Goal: Information Seeking & Learning: Find specific page/section

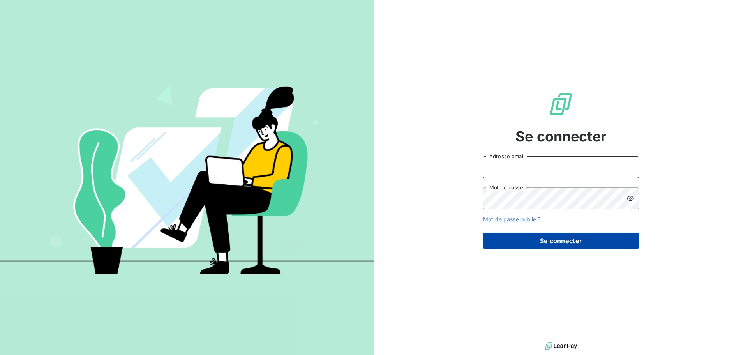
type input "[PERSON_NAME][EMAIL_ADDRESS][DOMAIN_NAME]"
click at [566, 238] on button "Se connecter" at bounding box center [561, 241] width 156 height 16
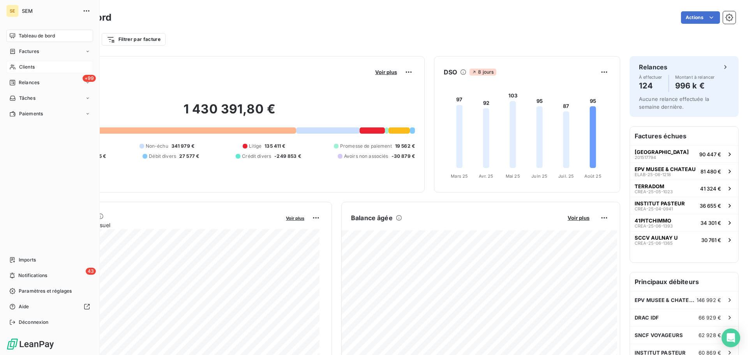
click at [37, 65] on div "Clients" at bounding box center [49, 67] width 87 height 12
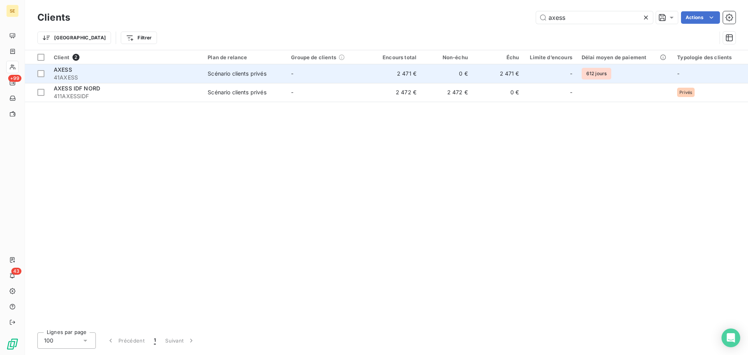
type input "axess"
click at [131, 75] on span "41AXESS" at bounding box center [126, 78] width 144 height 8
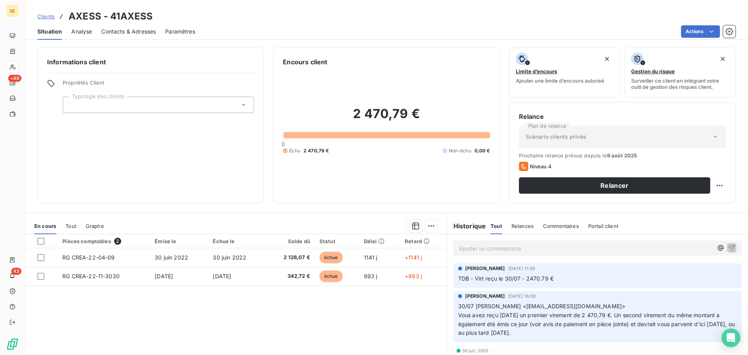
click at [46, 16] on span "Clients" at bounding box center [45, 16] width 17 height 6
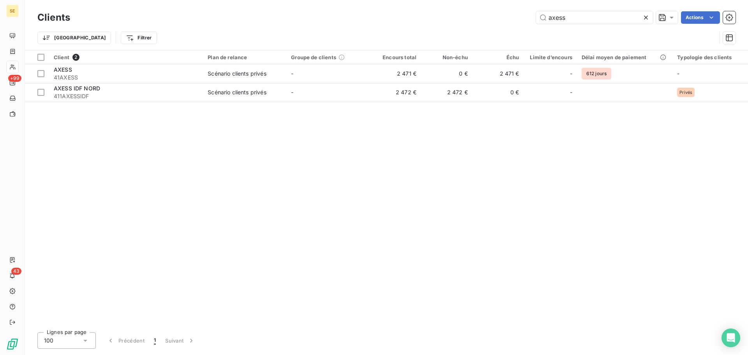
drag, startPoint x: 573, startPoint y: 20, endPoint x: 506, endPoint y: 20, distance: 67.4
click at [507, 20] on div "axess Actions" at bounding box center [407, 17] width 656 height 12
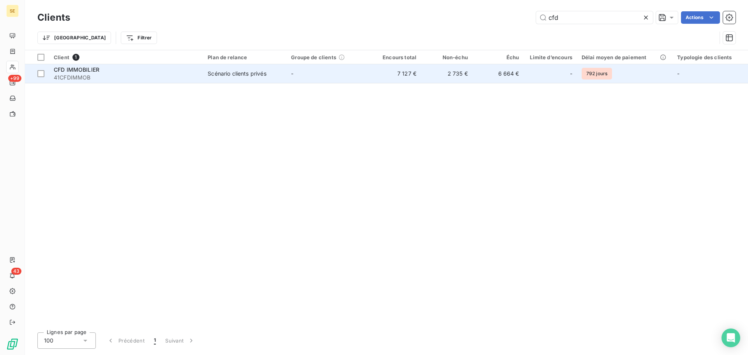
type input "cfd"
click at [206, 72] on td "Scénario clients privés" at bounding box center [244, 73] width 83 height 19
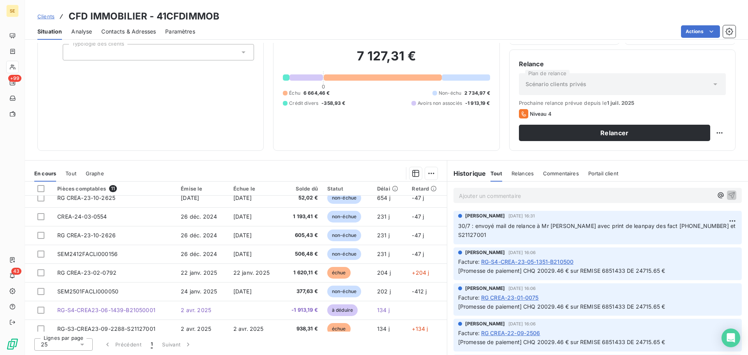
scroll to position [70, 0]
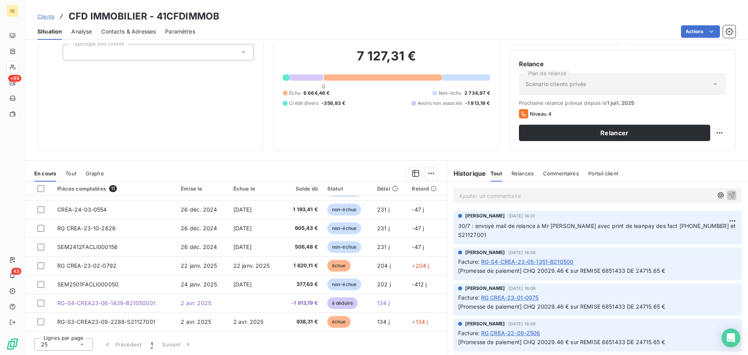
click at [48, 17] on span "Clients" at bounding box center [45, 16] width 17 height 6
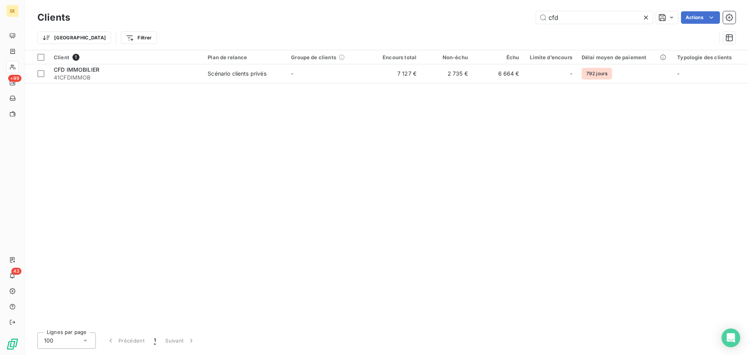
drag, startPoint x: 569, startPoint y: 19, endPoint x: 509, endPoint y: 25, distance: 60.7
click at [509, 25] on div "Clients cfd Actions" at bounding box center [386, 17] width 698 height 16
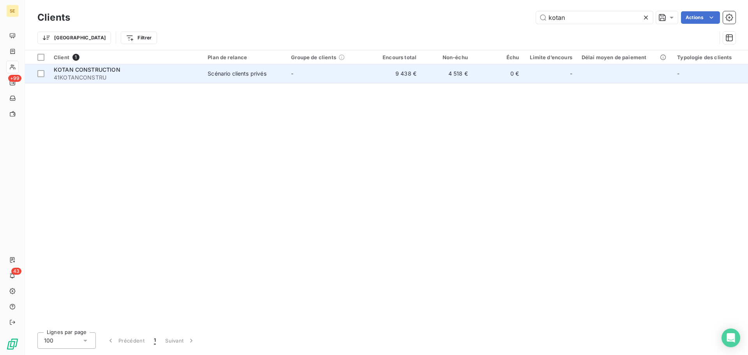
type input "kotan"
click at [362, 72] on td "-" at bounding box center [327, 73] width 83 height 19
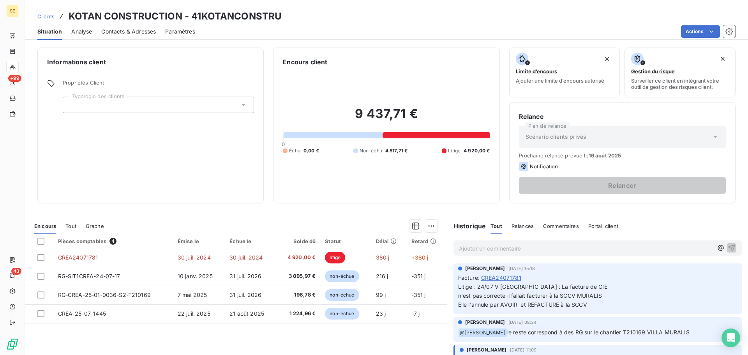
click at [43, 15] on span "Clients" at bounding box center [45, 16] width 17 height 6
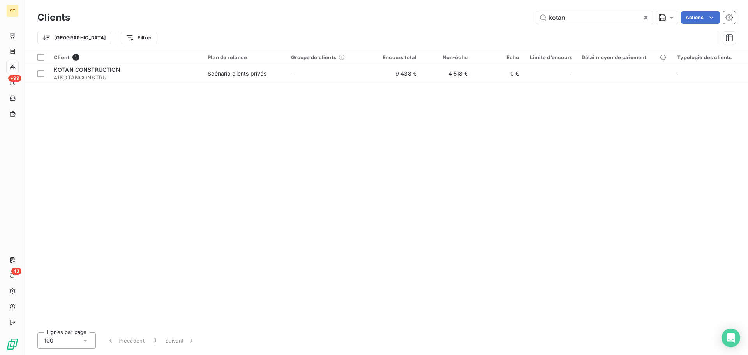
drag, startPoint x: 583, startPoint y: 21, endPoint x: 504, endPoint y: 21, distance: 78.3
click at [504, 21] on div "kotan Actions" at bounding box center [407, 17] width 656 height 12
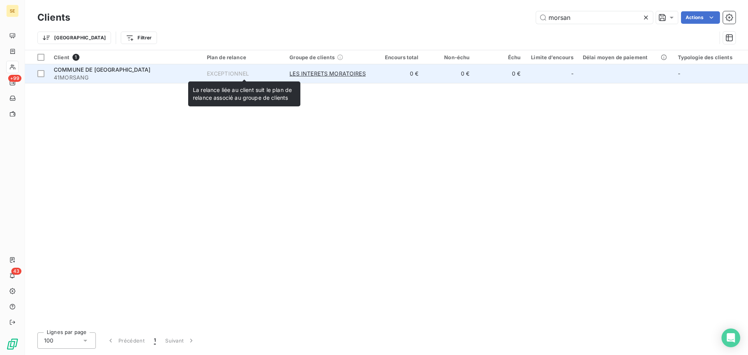
type input "morsan"
click at [268, 75] on span "EXCEPTIONNEL" at bounding box center [244, 74] width 74 height 8
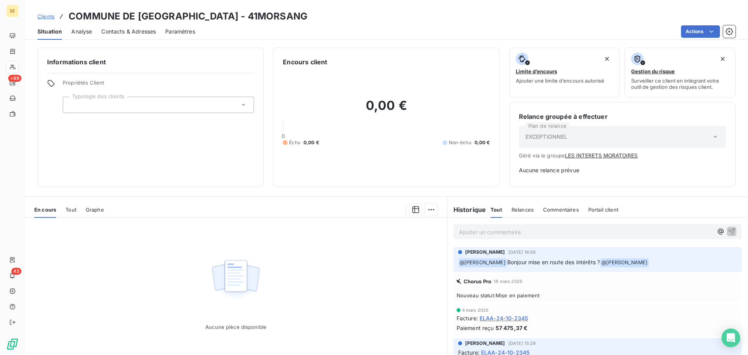
click at [68, 209] on span "Tout" at bounding box center [70, 209] width 11 height 6
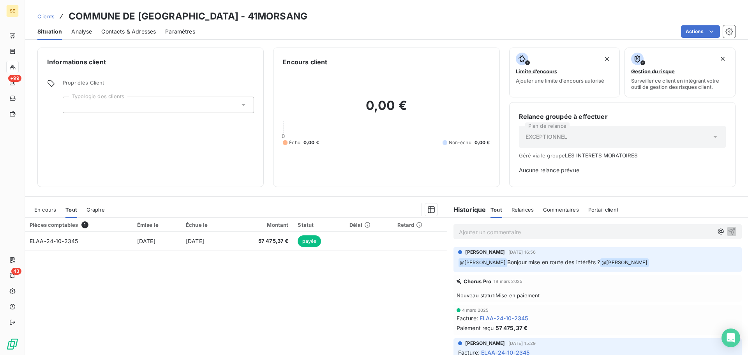
click at [44, 208] on span "En cours" at bounding box center [45, 209] width 22 height 6
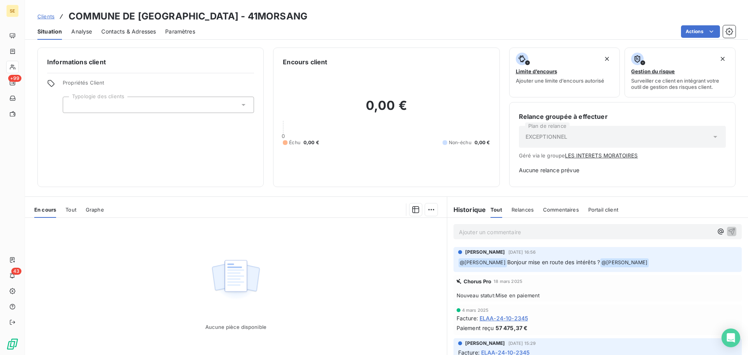
click at [48, 15] on span "Clients" at bounding box center [45, 16] width 17 height 6
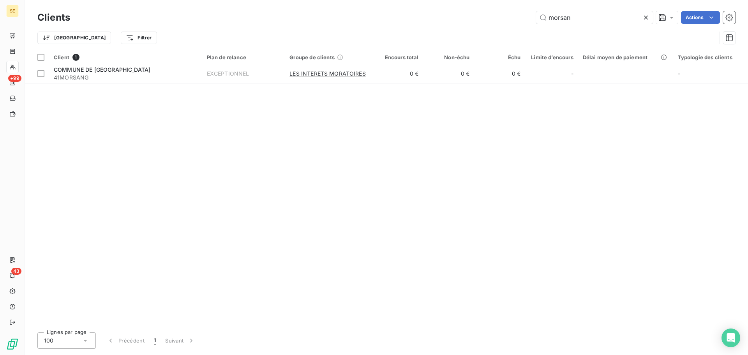
drag, startPoint x: 581, startPoint y: 16, endPoint x: 448, endPoint y: 17, distance: 132.4
click at [450, 18] on div "morsan Actions" at bounding box center [407, 17] width 656 height 12
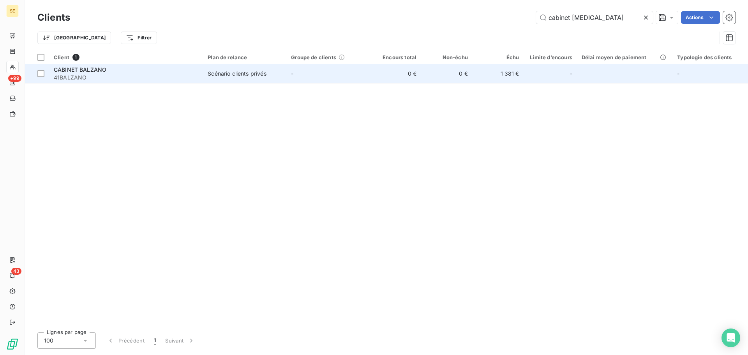
type input "cabinet [MEDICAL_DATA]"
click at [275, 75] on span "Scénario clients privés" at bounding box center [245, 74] width 74 height 8
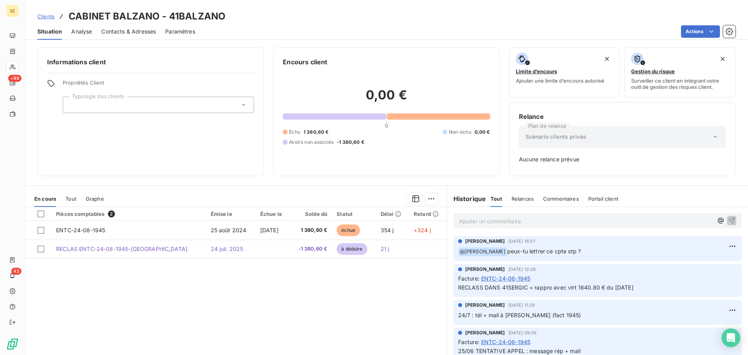
click at [44, 17] on span "Clients" at bounding box center [45, 16] width 17 height 6
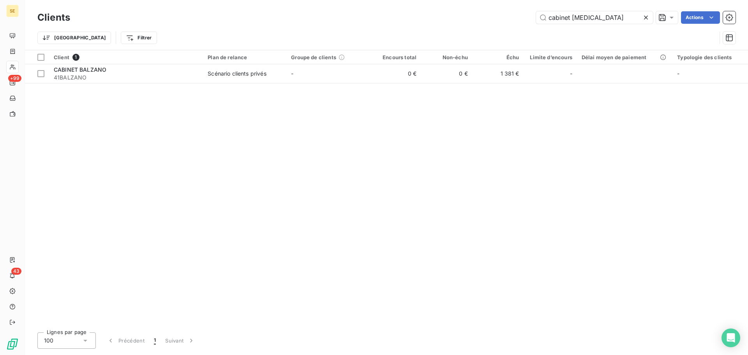
drag, startPoint x: 599, startPoint y: 20, endPoint x: 431, endPoint y: 19, distance: 167.9
click at [433, 19] on div "cabinet [MEDICAL_DATA] Actions" at bounding box center [407, 17] width 656 height 12
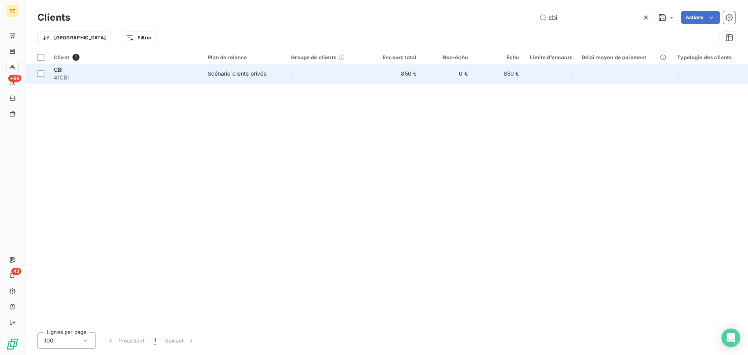
type input "cbi"
click at [315, 78] on td "-" at bounding box center [327, 73] width 83 height 19
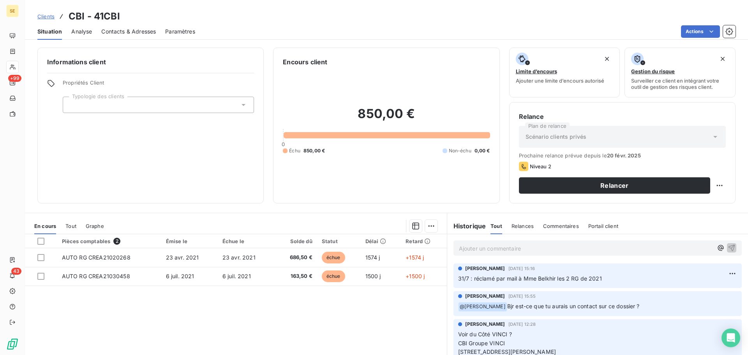
click at [42, 15] on span "Clients" at bounding box center [45, 16] width 17 height 6
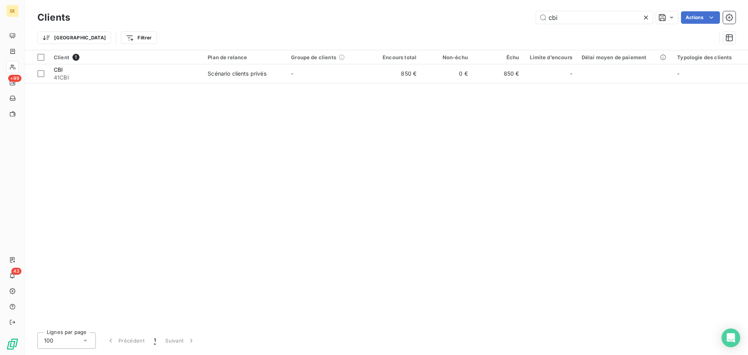
drag, startPoint x: 567, startPoint y: 18, endPoint x: 507, endPoint y: 18, distance: 59.6
click at [507, 18] on div "cbi Actions" at bounding box center [407, 17] width 656 height 12
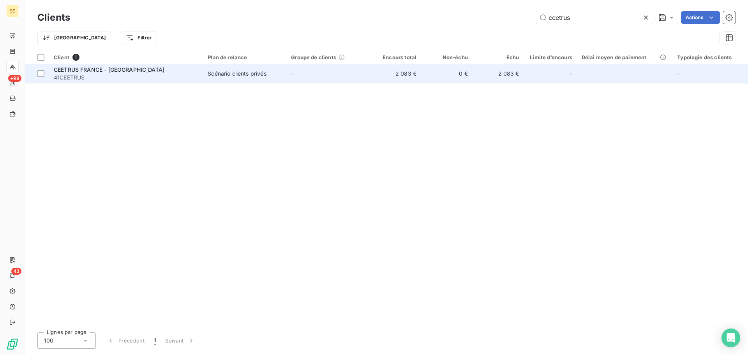
type input "ceetrus"
click at [360, 71] on td "-" at bounding box center [327, 73] width 83 height 19
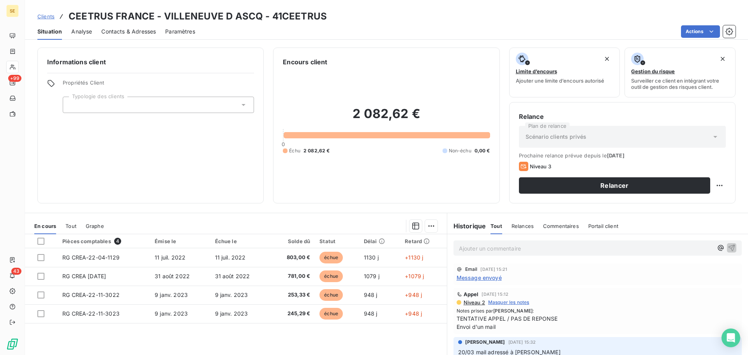
click at [43, 16] on span "Clients" at bounding box center [45, 16] width 17 height 6
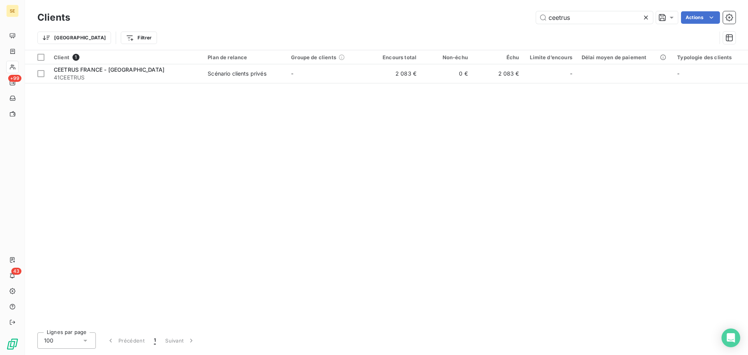
drag, startPoint x: 594, startPoint y: 17, endPoint x: 491, endPoint y: 23, distance: 103.0
click at [492, 23] on div "ceetrus Actions" at bounding box center [407, 17] width 656 height 12
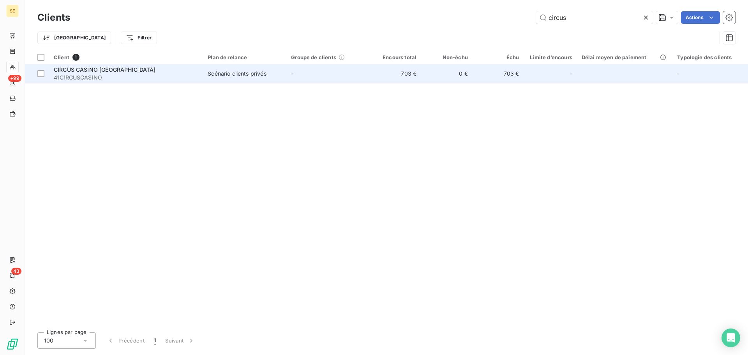
type input "circus"
click at [282, 77] on span "Scénario clients privés" at bounding box center [245, 74] width 74 height 8
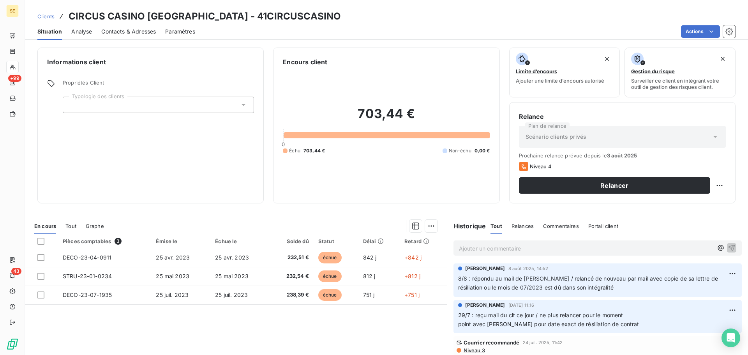
click at [39, 15] on span "Clients" at bounding box center [45, 16] width 17 height 6
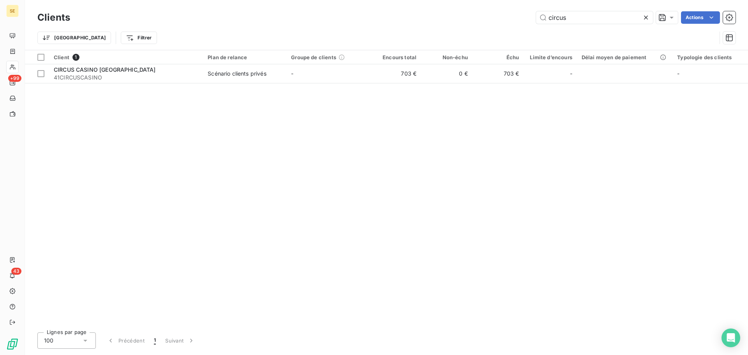
drag, startPoint x: 583, startPoint y: 21, endPoint x: 467, endPoint y: 21, distance: 116.5
click at [467, 21] on div "circus Actions" at bounding box center [407, 17] width 656 height 12
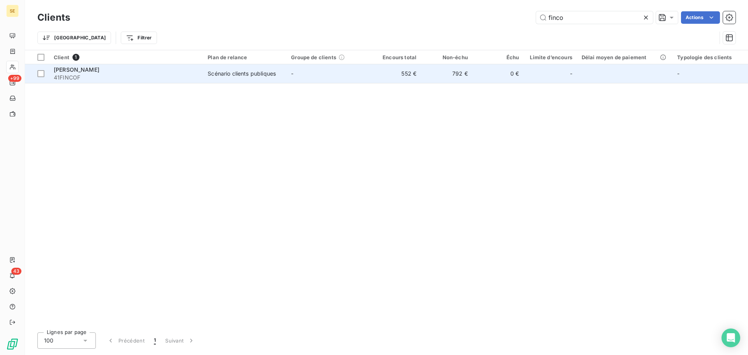
type input "finco"
click at [217, 72] on div "Scénario clients publiques" at bounding box center [242, 74] width 68 height 8
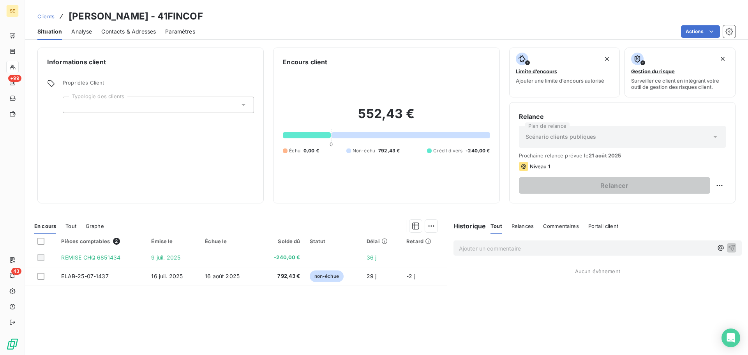
click at [38, 16] on span "Clients" at bounding box center [45, 16] width 17 height 6
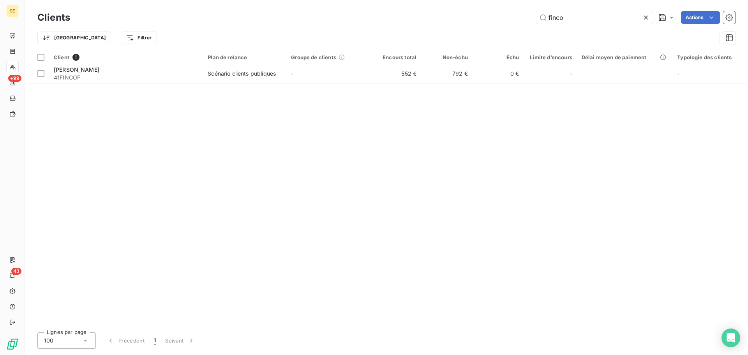
drag, startPoint x: 569, startPoint y: 19, endPoint x: 437, endPoint y: 20, distance: 132.8
click at [440, 20] on div "finco Actions" at bounding box center [407, 17] width 656 height 12
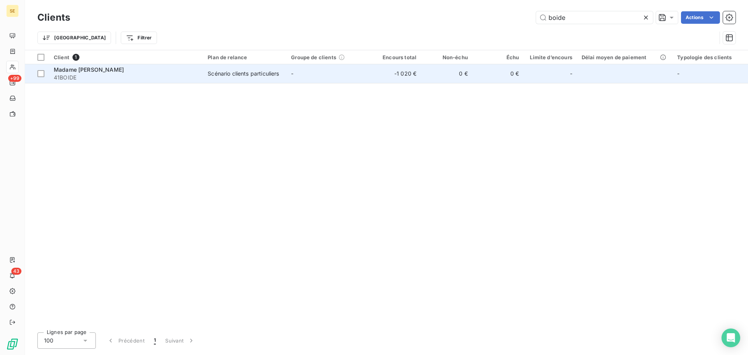
type input "boide"
click at [273, 73] on div "Scénario clients particuliers" at bounding box center [243, 74] width 71 height 8
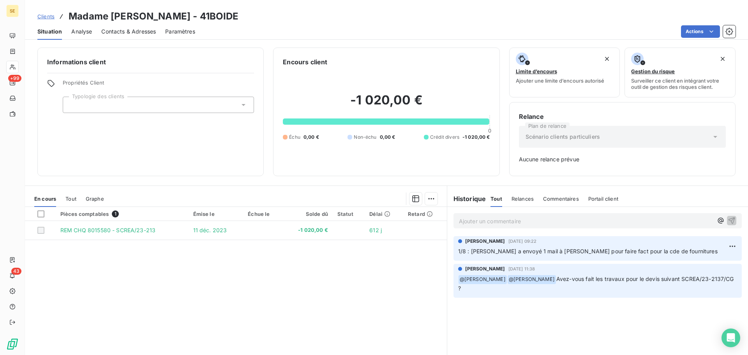
click at [513, 219] on p "Ajouter un commentaire ﻿" at bounding box center [586, 221] width 254 height 10
click at [46, 16] on span "Clients" at bounding box center [45, 16] width 17 height 6
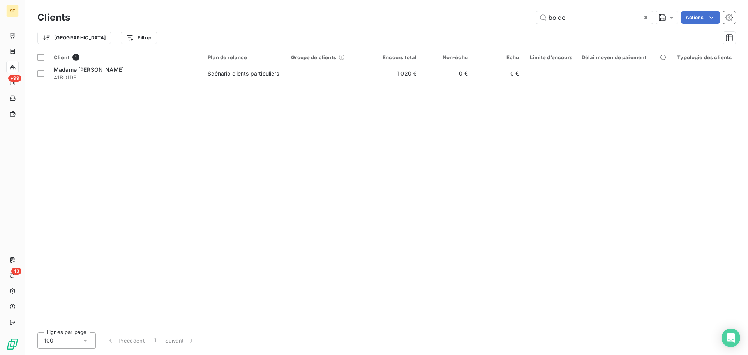
drag, startPoint x: 575, startPoint y: 16, endPoint x: 508, endPoint y: 24, distance: 67.1
click at [508, 24] on div "Clients boide Actions" at bounding box center [386, 17] width 698 height 16
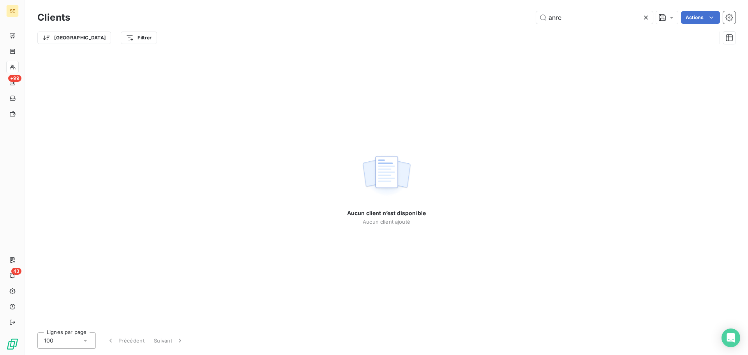
drag, startPoint x: 571, startPoint y: 20, endPoint x: 496, endPoint y: 16, distance: 75.2
click at [496, 16] on div "anre Actions" at bounding box center [407, 17] width 656 height 12
click at [564, 17] on input "MR [PERSON_NAME]" at bounding box center [594, 17] width 117 height 12
drag, startPoint x: 559, startPoint y: 18, endPoint x: 527, endPoint y: 18, distance: 31.9
click at [528, 18] on div "MR D'ANDRE Actions" at bounding box center [407, 17] width 656 height 12
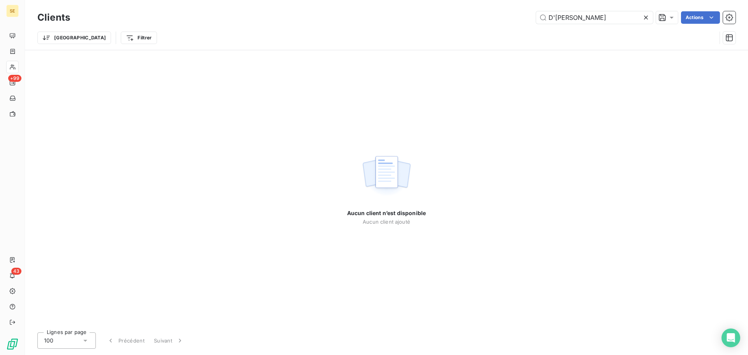
drag, startPoint x: 595, startPoint y: 18, endPoint x: 482, endPoint y: 11, distance: 113.2
click at [482, 11] on div "Clients D'ANDRE Actions" at bounding box center [386, 17] width 698 height 16
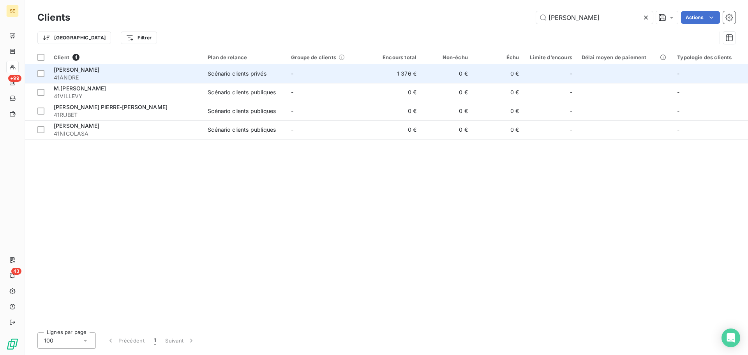
type input "[PERSON_NAME]"
click at [191, 69] on div "[PERSON_NAME]" at bounding box center [126, 70] width 144 height 8
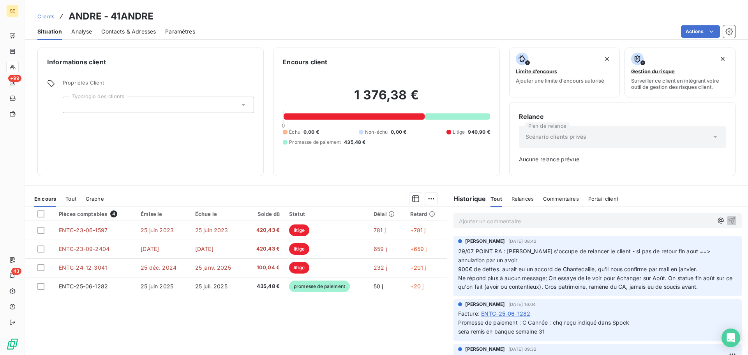
click at [46, 14] on span "Clients" at bounding box center [45, 16] width 17 height 6
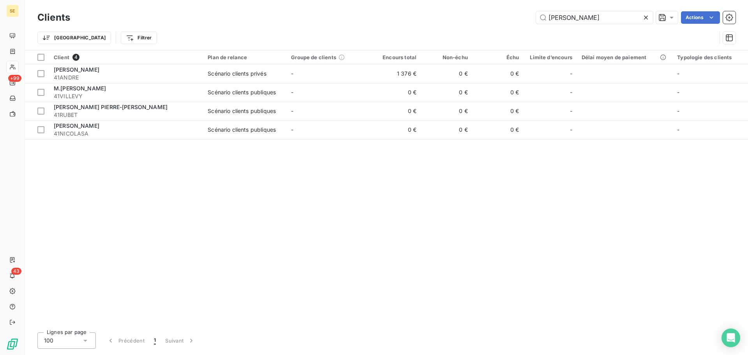
drag, startPoint x: 592, startPoint y: 14, endPoint x: 469, endPoint y: 16, distance: 123.5
click at [469, 16] on div "ANDRE Actions" at bounding box center [407, 17] width 656 height 12
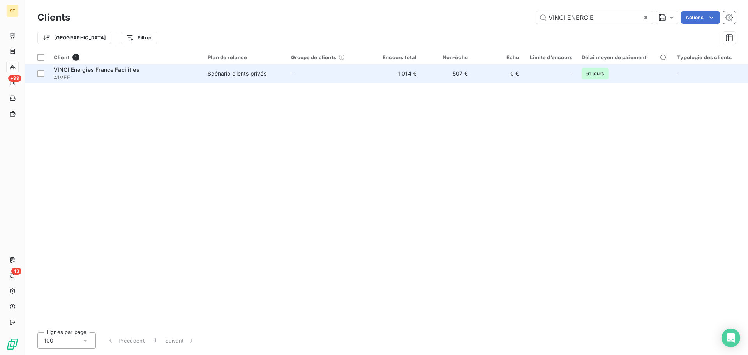
type input "VINCI ENERGIE"
click at [138, 74] on span "41VEF" at bounding box center [126, 78] width 144 height 8
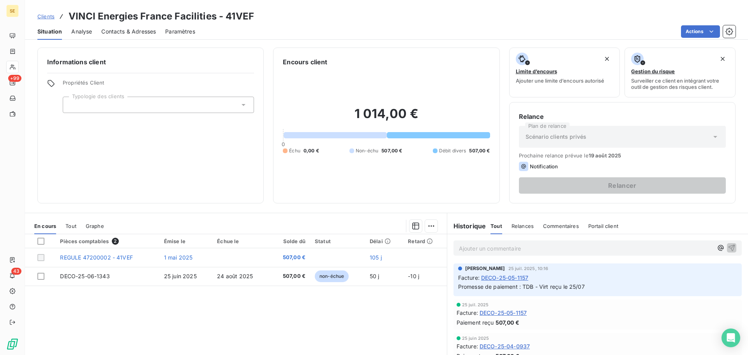
click at [67, 226] on span "Tout" at bounding box center [70, 226] width 11 height 6
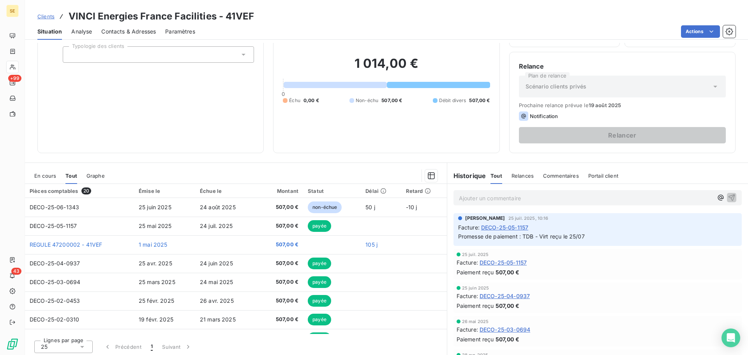
scroll to position [53, 0]
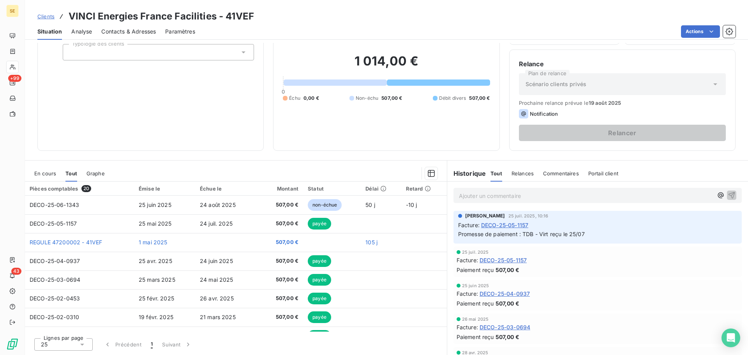
click at [48, 172] on span "En cours" at bounding box center [45, 173] width 22 height 6
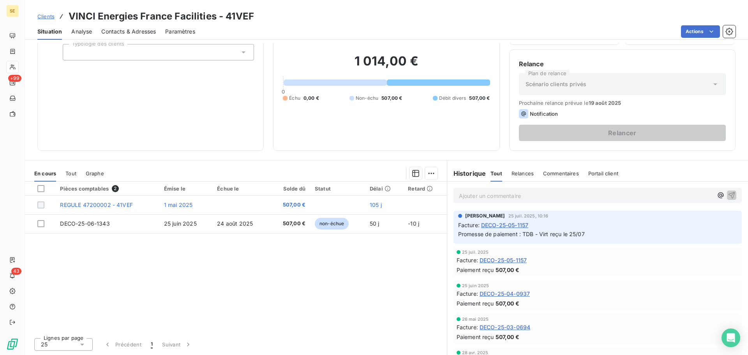
click at [70, 172] on span "Tout" at bounding box center [70, 173] width 11 height 6
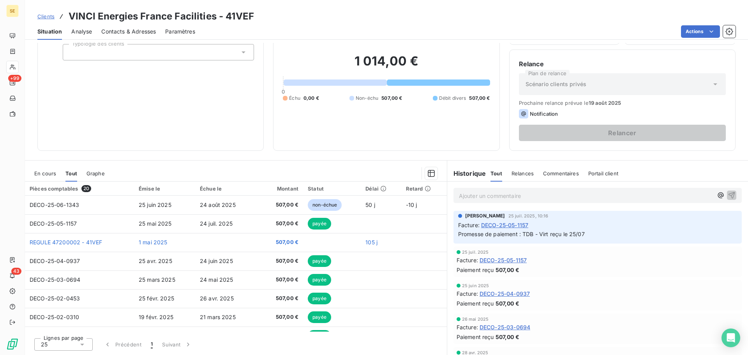
click at [47, 173] on span "En cours" at bounding box center [45, 173] width 22 height 6
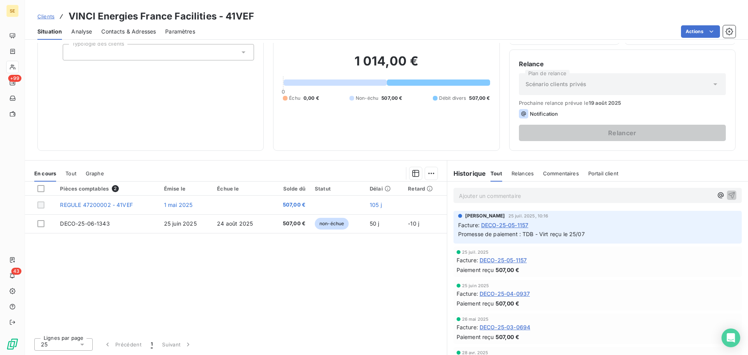
click at [46, 18] on span "Clients" at bounding box center [45, 16] width 17 height 6
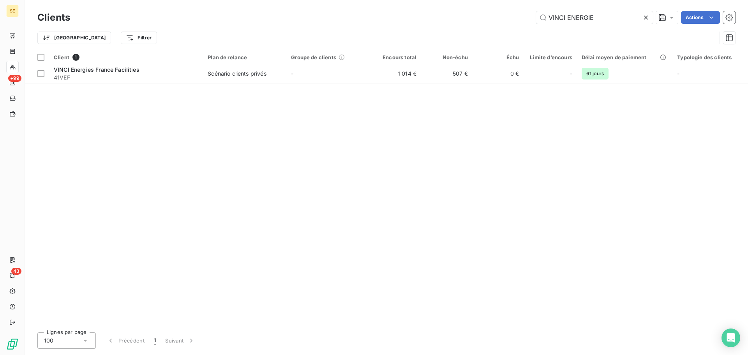
drag, startPoint x: 604, startPoint y: 22, endPoint x: 507, endPoint y: 23, distance: 96.6
click at [508, 23] on div "VINCI ENERGIE Actions" at bounding box center [407, 17] width 656 height 12
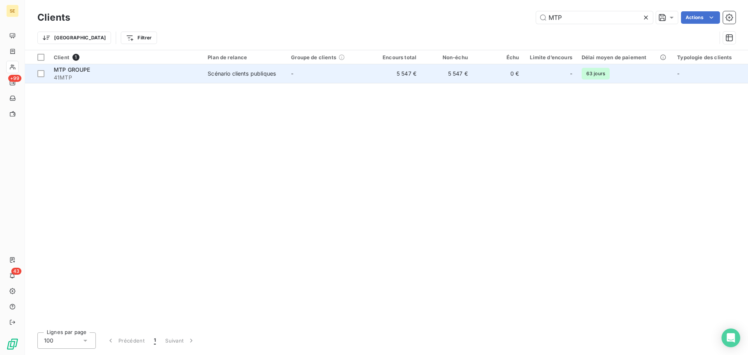
type input "MTP"
click at [236, 74] on div "Scénario clients publiques" at bounding box center [242, 74] width 68 height 8
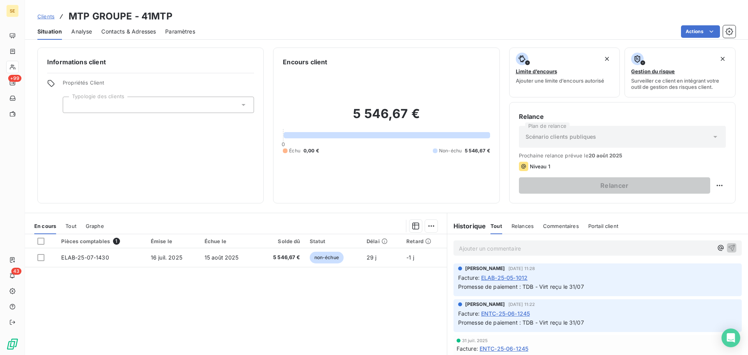
click at [43, 16] on span "Clients" at bounding box center [45, 16] width 17 height 6
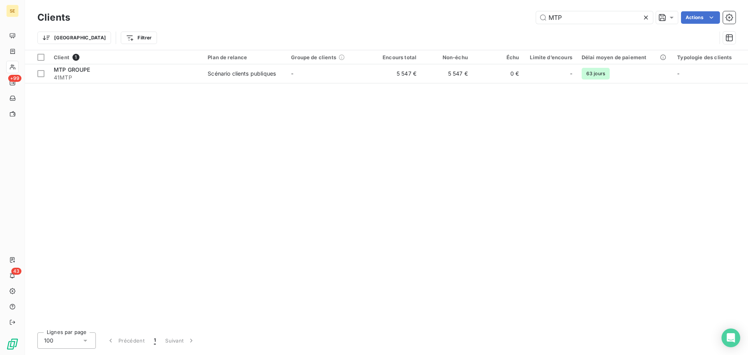
drag, startPoint x: 541, startPoint y: 22, endPoint x: 516, endPoint y: 26, distance: 24.5
click at [518, 25] on div "Clients MTP Actions" at bounding box center [386, 17] width 698 height 16
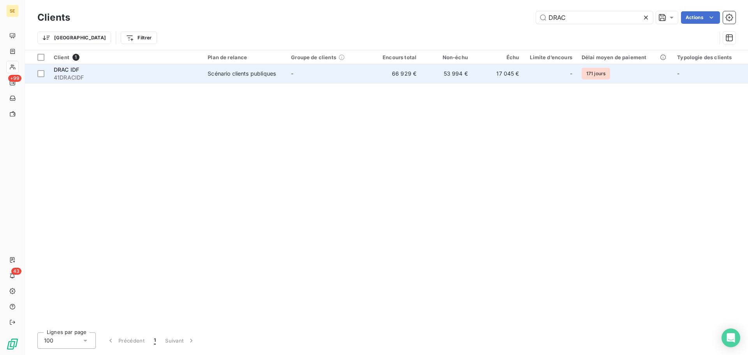
type input "DRAC"
click at [299, 74] on td "-" at bounding box center [327, 73] width 83 height 19
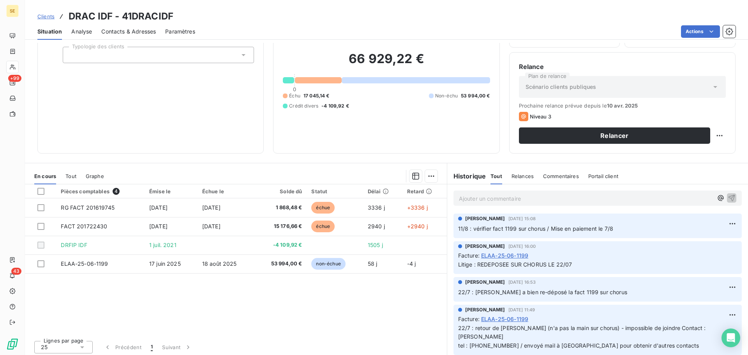
scroll to position [53, 0]
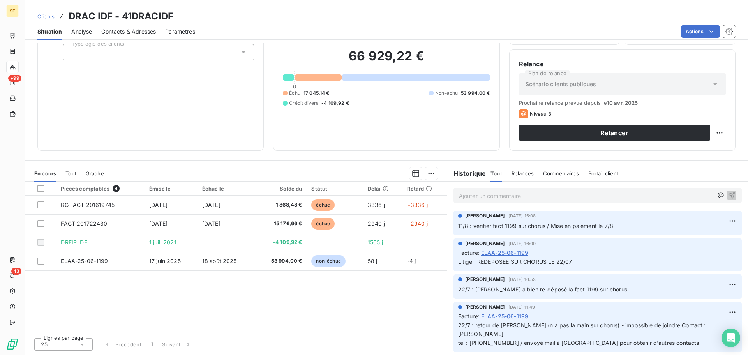
click at [44, 16] on span "Clients" at bounding box center [45, 16] width 17 height 6
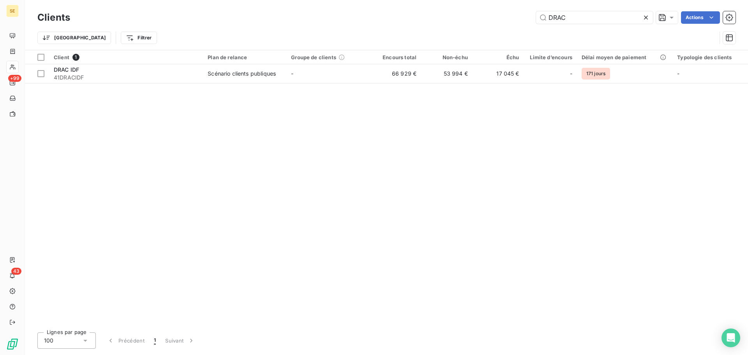
drag, startPoint x: 569, startPoint y: 18, endPoint x: 507, endPoint y: 18, distance: 61.9
click at [507, 18] on div "DRAC Actions" at bounding box center [407, 17] width 656 height 12
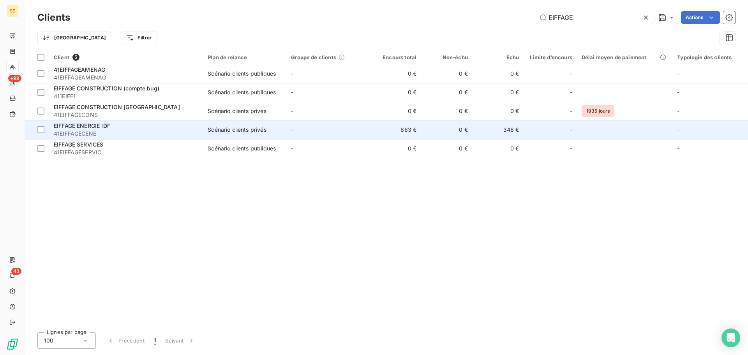
type input "EIFFAGE"
click at [174, 129] on div "EIFFAGE ENERGIE IDF" at bounding box center [126, 126] width 144 height 8
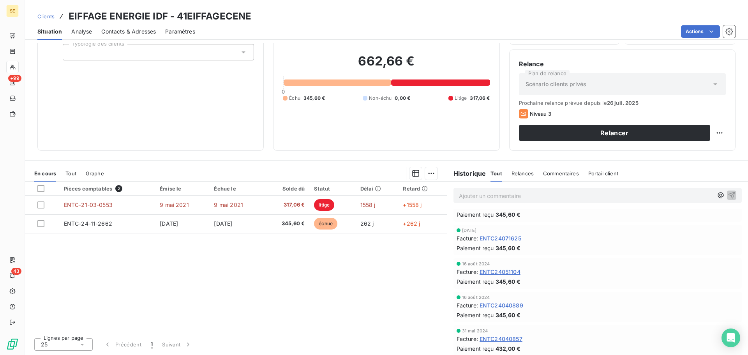
scroll to position [668, 0]
click at [44, 17] on span "Clients" at bounding box center [45, 16] width 17 height 6
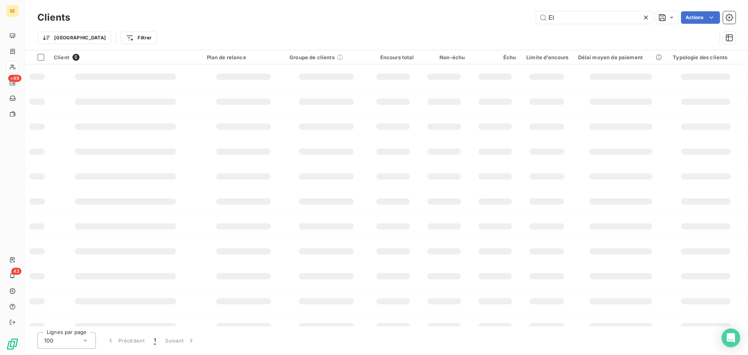
type input "E"
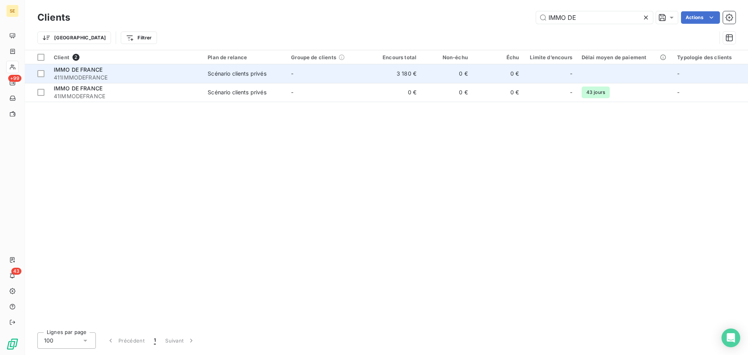
type input "IMMO DE"
click at [160, 73] on div "IMMO DE FRANCE" at bounding box center [126, 70] width 144 height 8
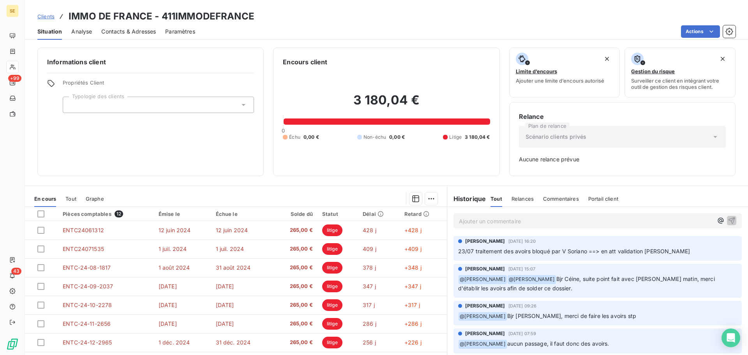
click at [45, 15] on span "Clients" at bounding box center [45, 16] width 17 height 6
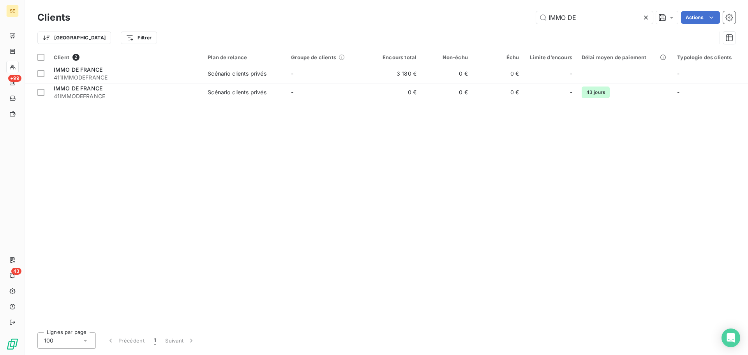
drag, startPoint x: 580, startPoint y: 20, endPoint x: 449, endPoint y: 27, distance: 131.1
click at [449, 27] on div "Clients IMMO DE Actions Trier Filtrer" at bounding box center [386, 29] width 698 height 41
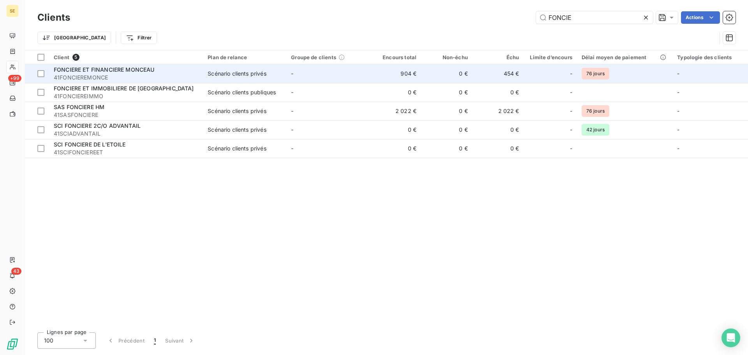
type input "FONCIE"
click at [163, 70] on div "FONCIERE ET FINANCIERE MONCEAU" at bounding box center [126, 70] width 144 height 8
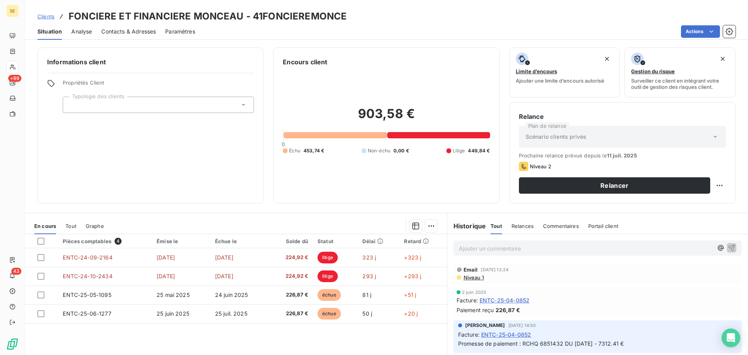
scroll to position [53, 0]
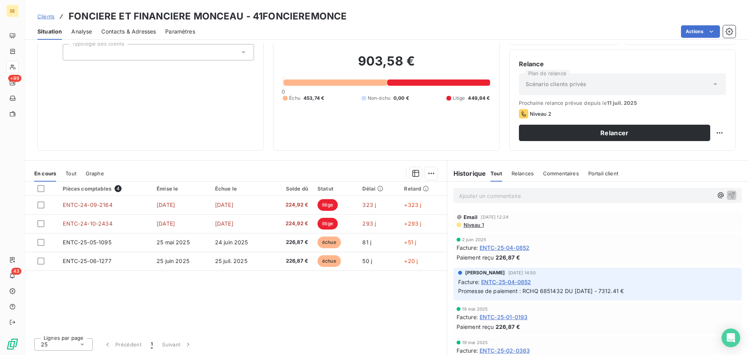
click at [468, 196] on p "Ajouter un commentaire ﻿" at bounding box center [586, 196] width 254 height 10
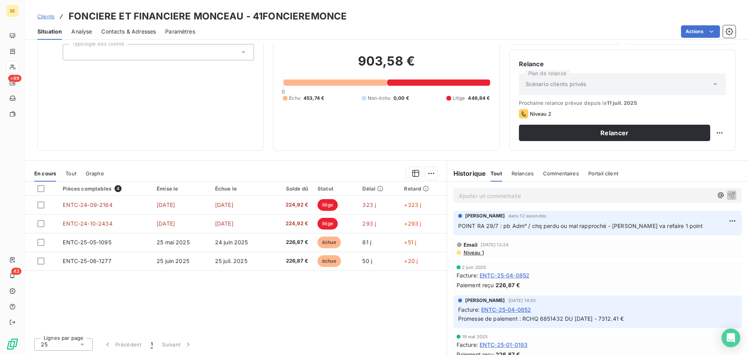
click at [40, 14] on span "Clients" at bounding box center [45, 16] width 17 height 6
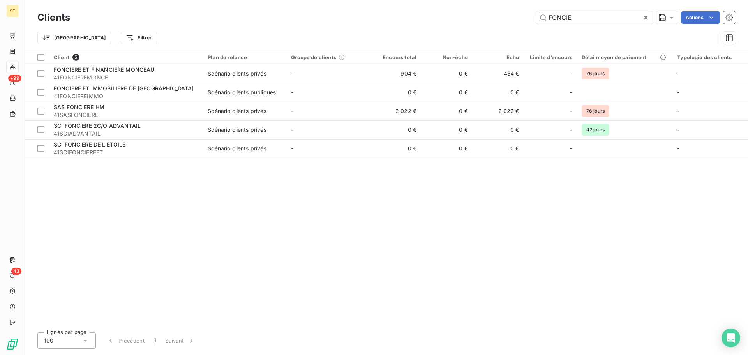
drag, startPoint x: 578, startPoint y: 13, endPoint x: 476, endPoint y: 24, distance: 102.6
click at [476, 24] on div "Clients FONCIE Actions" at bounding box center [386, 17] width 698 height 16
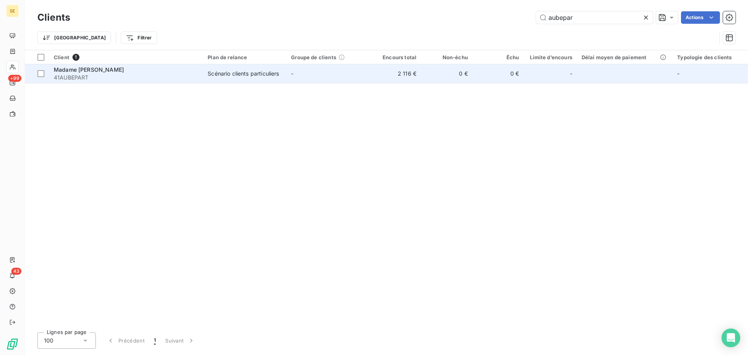
type input "aubepar"
click at [362, 77] on td "-" at bounding box center [327, 73] width 83 height 19
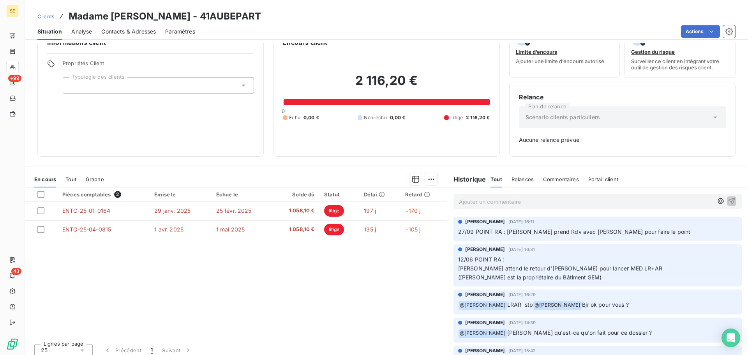
scroll to position [25, 0]
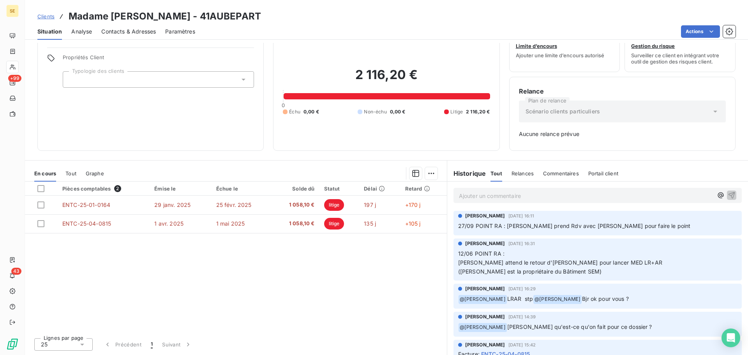
click at [42, 14] on span "Clients" at bounding box center [45, 16] width 17 height 6
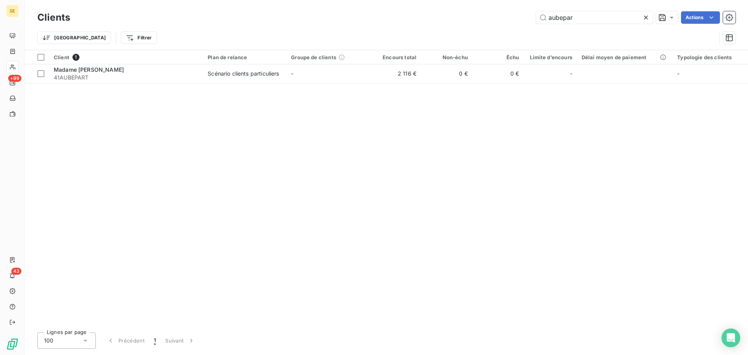
drag, startPoint x: 599, startPoint y: 17, endPoint x: 438, endPoint y: 16, distance: 161.2
click at [439, 14] on div "aubepar Actions" at bounding box center [407, 17] width 656 height 12
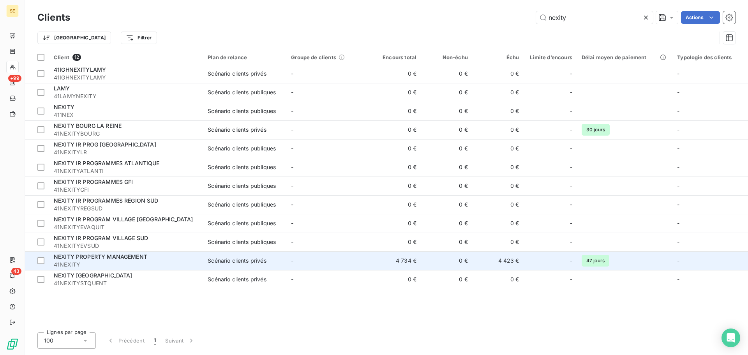
type input "nexity"
click at [118, 256] on span "NEXITY PROPERTY MANAGEMENT" at bounding box center [100, 256] width 93 height 7
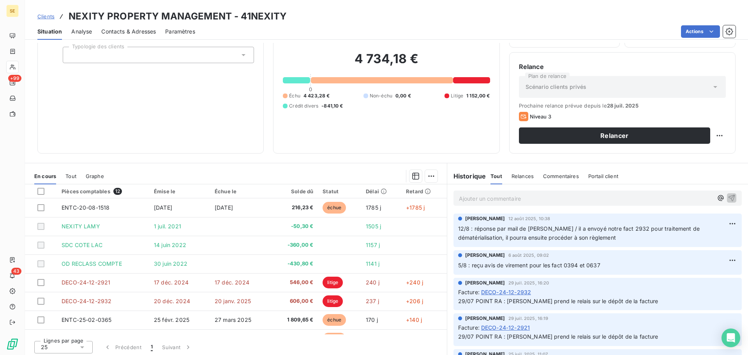
scroll to position [53, 0]
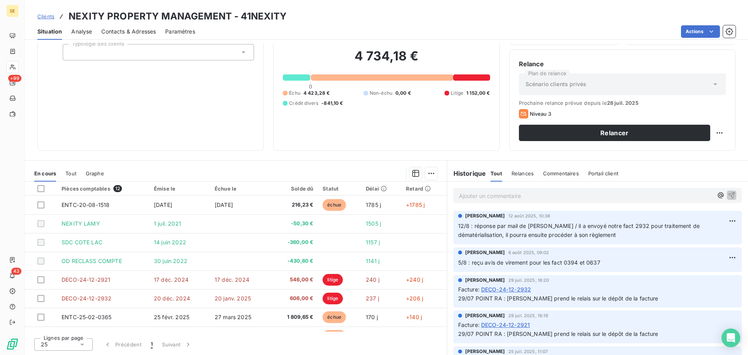
click at [459, 194] on p "Ajouter un commentaire ﻿" at bounding box center [586, 196] width 254 height 10
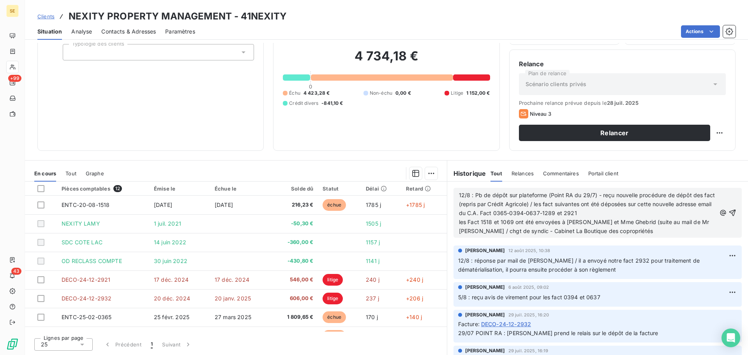
click at [472, 194] on span "12/8 : Pb de dépôt sur plateforme (Point RA du 29/7) - reçu nouvelle procédure …" at bounding box center [588, 213] width 258 height 42
click at [647, 234] on p "12/8 : (Pb de dépôt sur plateforme - Point RA du 29/7) - reçu nouvelle procédur…" at bounding box center [587, 213] width 257 height 44
drag, startPoint x: 611, startPoint y: 204, endPoint x: 627, endPoint y: 207, distance: 16.5
click at [627, 207] on span "12/8 : (Pb de dépôt sur plateforme - Point RA du 29/7) - reçu nouvelle procédur…" at bounding box center [585, 213] width 252 height 42
click at [652, 213] on p "12/8 : (Pb de dépôt sur plateforme - Point RA du 29/7) - reçu nouvelle procédur…" at bounding box center [587, 213] width 257 height 44
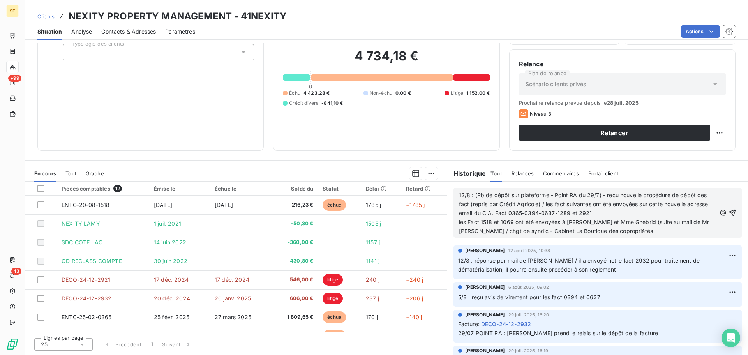
click at [677, 224] on span "12/8 : (Pb de dépôt sur plateforme - Point RA du 29/7) - reçu nouvelle procédur…" at bounding box center [585, 213] width 252 height 42
click at [633, 231] on p "12/8 : (Pb de dépôt sur plateforme - Point RA du 29/7) - reçu nouvelle procédur…" at bounding box center [587, 213] width 257 height 44
click at [490, 222] on span "12/8 : (Pb de dépôt sur plateforme - Point RA du 29/7) - reçu nouvelle procédur…" at bounding box center [587, 213] width 256 height 42
click at [666, 228] on p "12/8 : (Pb de dépôt sur plateforme - Point RA du 29/7) - reçu nouvelle procédur…" at bounding box center [587, 213] width 257 height 44
click at [614, 212] on p "12/8 : (Pb de dépôt sur plateforme - Point RA du 29/7) - reçu nouvelle procédur…" at bounding box center [587, 213] width 257 height 44
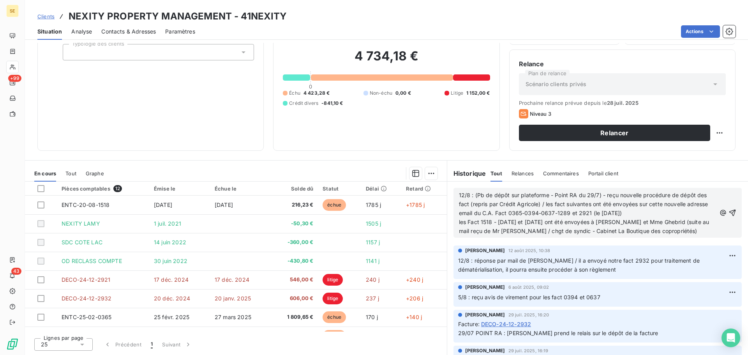
click at [637, 203] on span "12/8 : (Pb de dépôt sur plateforme - Point RA du 29/7) - reçu nouvelle procédur…" at bounding box center [585, 213] width 252 height 42
click at [729, 212] on icon "button" at bounding box center [732, 213] width 7 height 7
